Goal: Find specific page/section: Find specific page/section

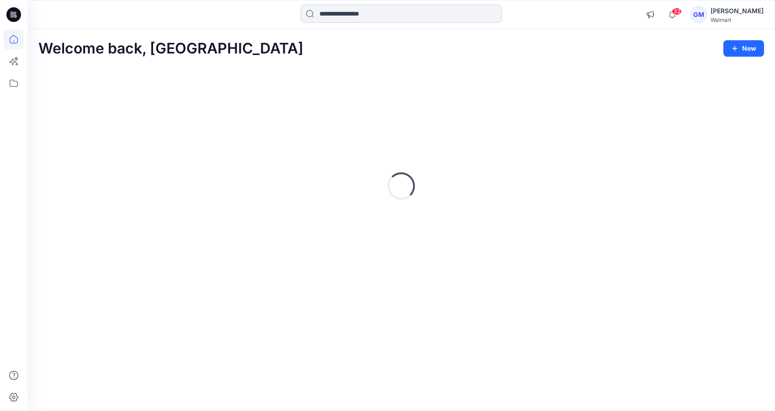
click at [343, 16] on input at bounding box center [401, 14] width 201 height 18
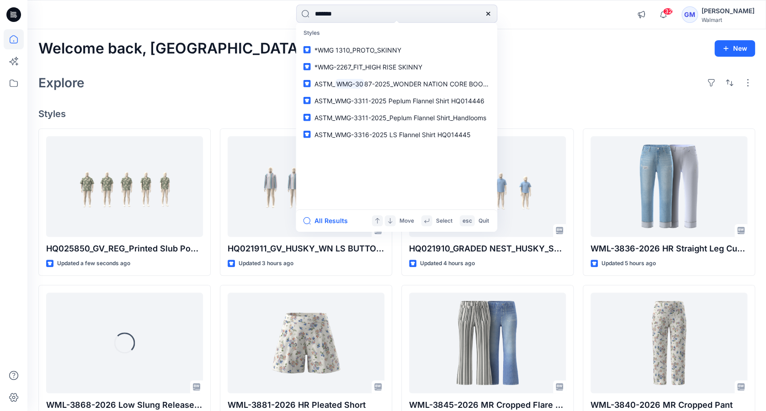
type input "********"
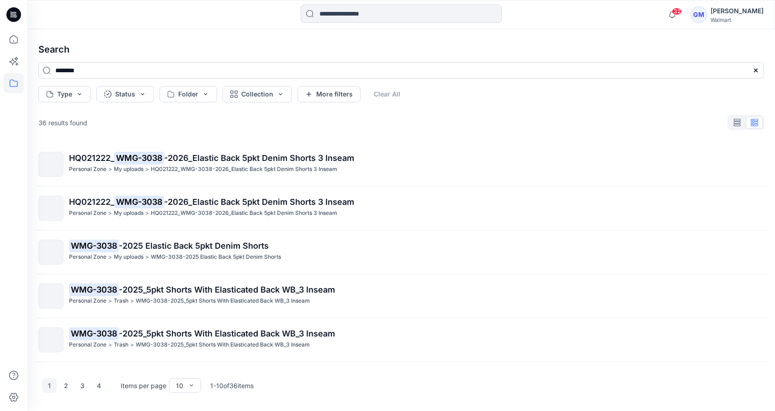
click at [11, 77] on icon at bounding box center [14, 83] width 20 height 20
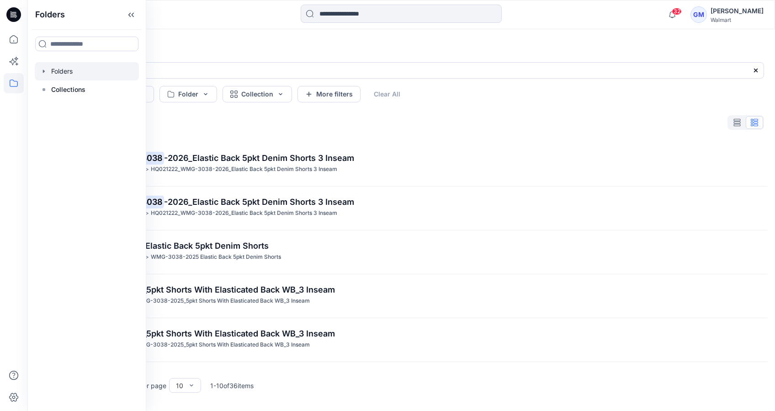
click at [66, 69] on div at bounding box center [87, 71] width 104 height 18
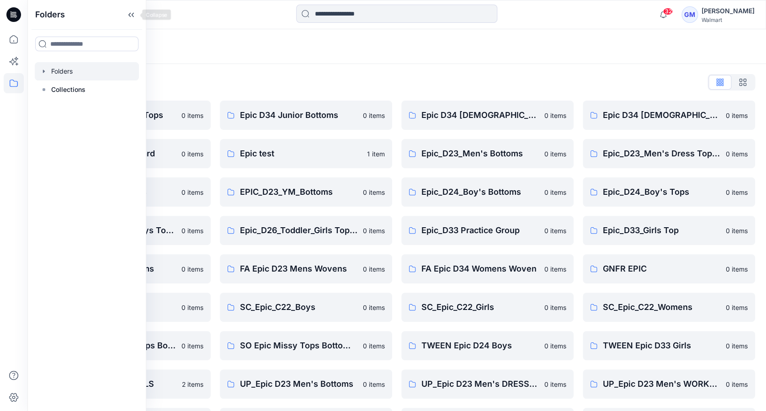
drag, startPoint x: 132, startPoint y: 16, endPoint x: 140, endPoint y: 26, distance: 13.1
click at [134, 18] on icon at bounding box center [131, 14] width 15 height 15
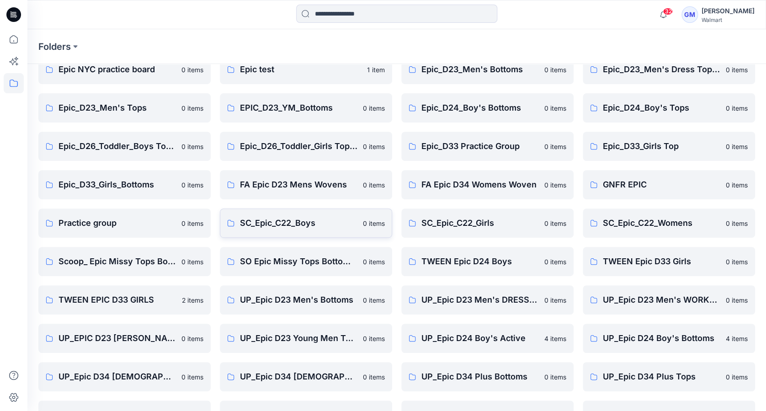
scroll to position [191, 0]
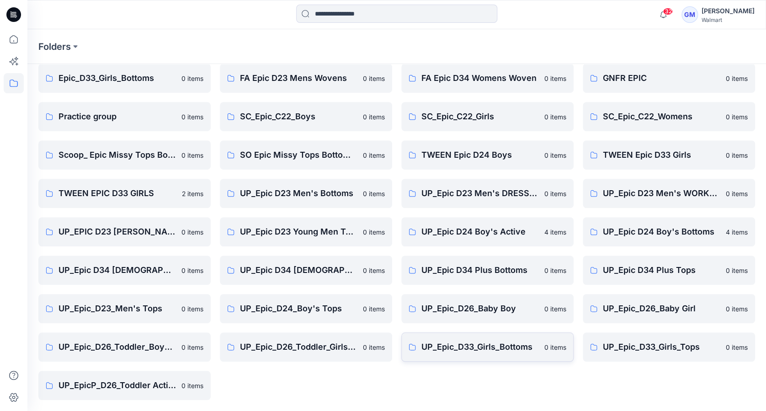
click at [494, 350] on p "UP_Epic_D33_Girls_Bottoms" at bounding box center [479, 347] width 117 height 13
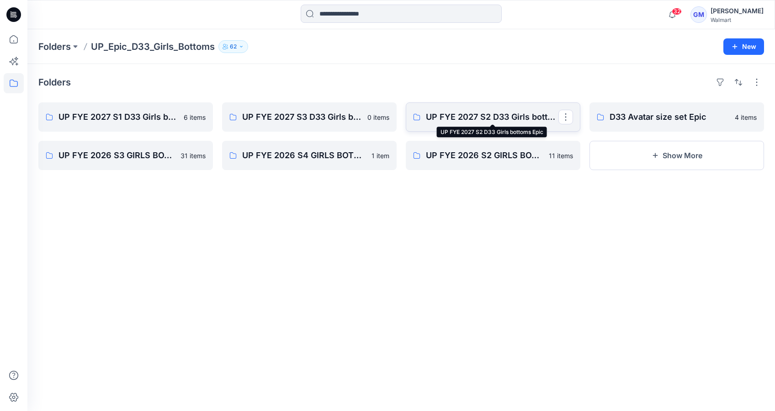
click at [468, 118] on p "UP FYE 2027 S2 D33 Girls bottoms Epic" at bounding box center [492, 117] width 133 height 13
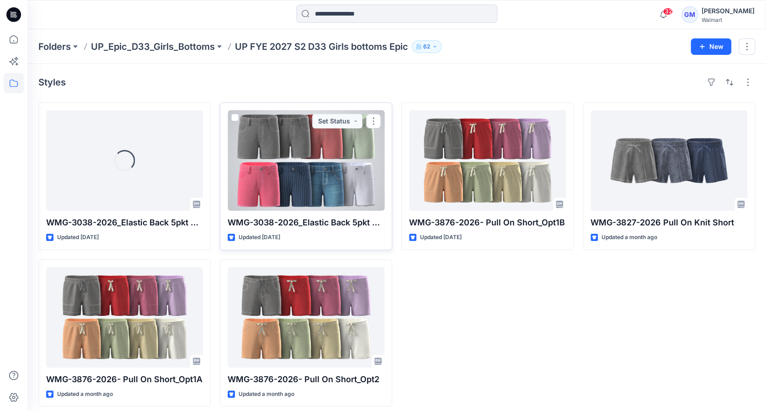
click at [331, 182] on div at bounding box center [306, 160] width 157 height 101
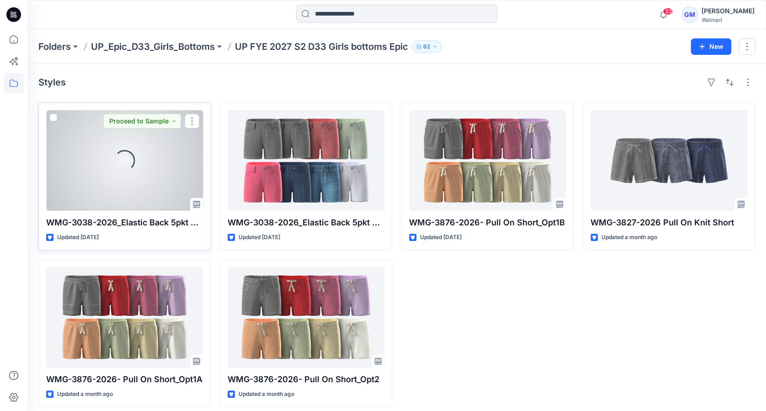
click at [157, 191] on div "Loading..." at bounding box center [124, 160] width 157 height 101
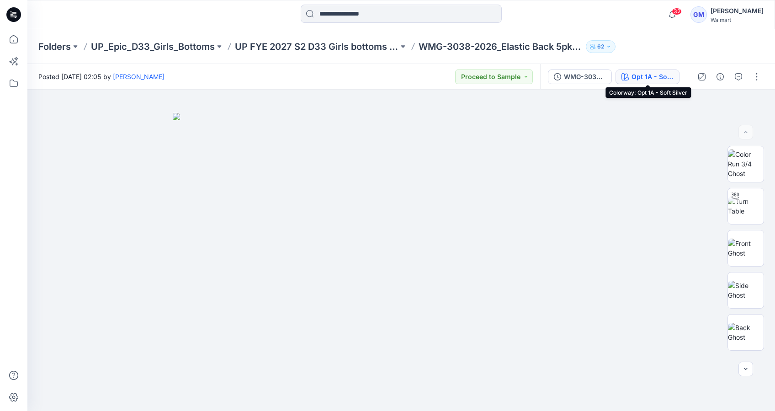
click at [660, 79] on div "Opt 1A - Soft Silver" at bounding box center [653, 77] width 42 height 10
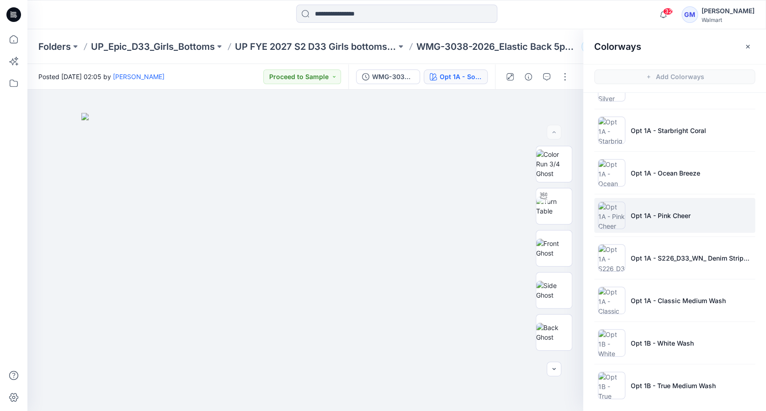
scroll to position [79, 0]
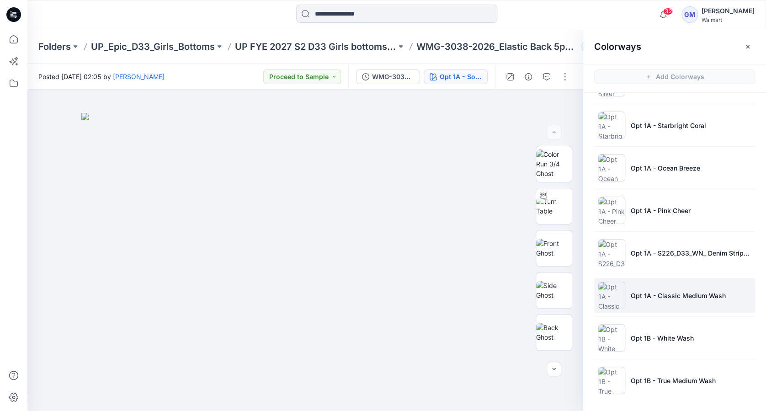
click at [684, 292] on p "Opt 1A - Classic Medium Wash" at bounding box center [678, 296] width 95 height 10
click at [560, 324] on img at bounding box center [554, 332] width 36 height 19
